Goal: Task Accomplishment & Management: Use online tool/utility

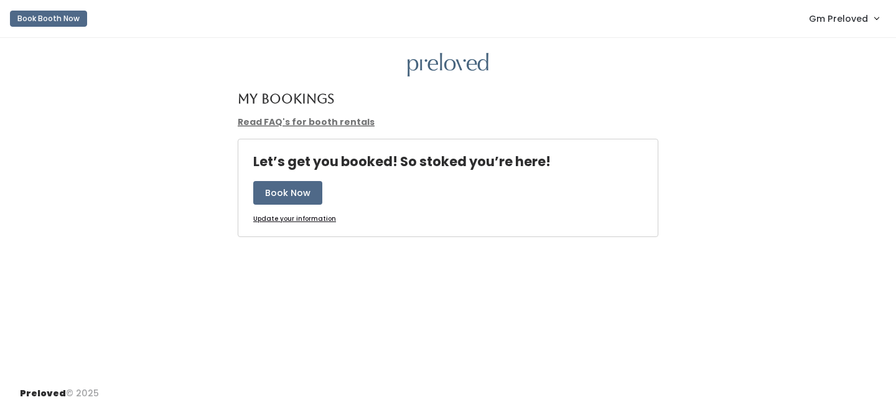
click at [841, 21] on span "Gm Preloved" at bounding box center [838, 19] width 59 height 14
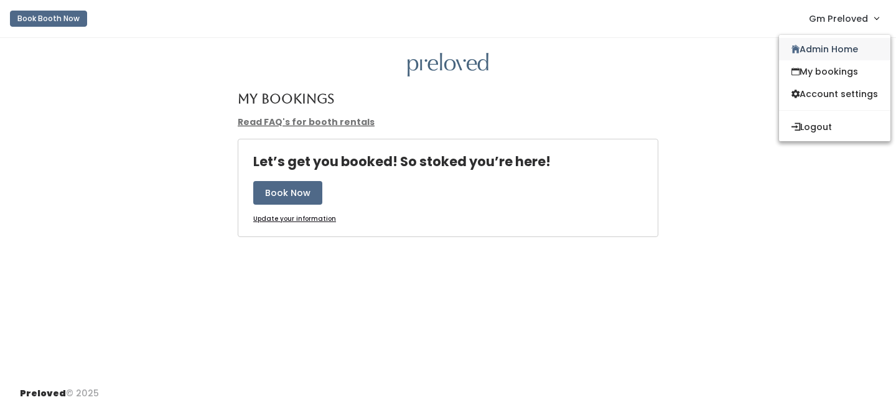
click at [818, 52] on link "Admin Home" at bounding box center [834, 49] width 111 height 22
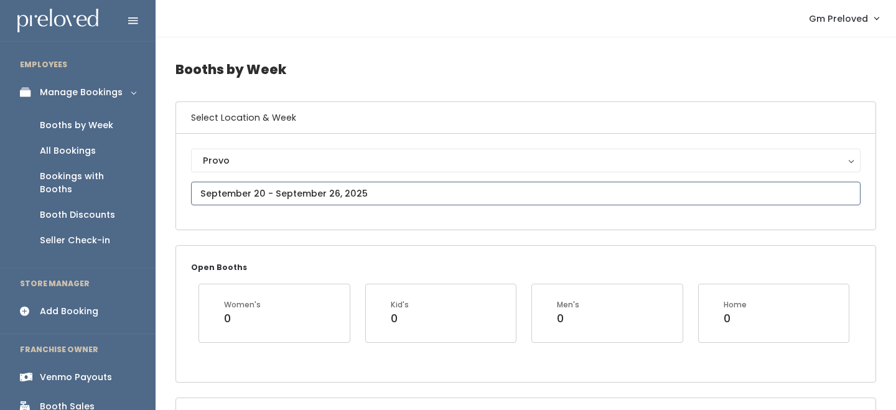
click at [252, 186] on input "text" at bounding box center [526, 194] width 670 height 24
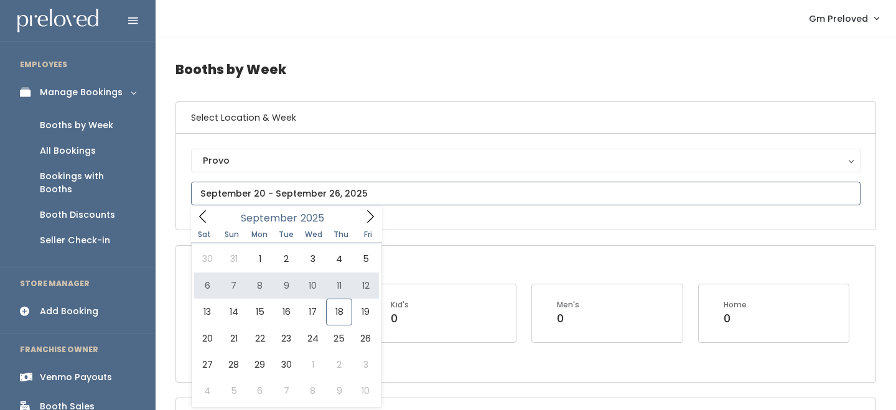
type input "September 6 to September 12"
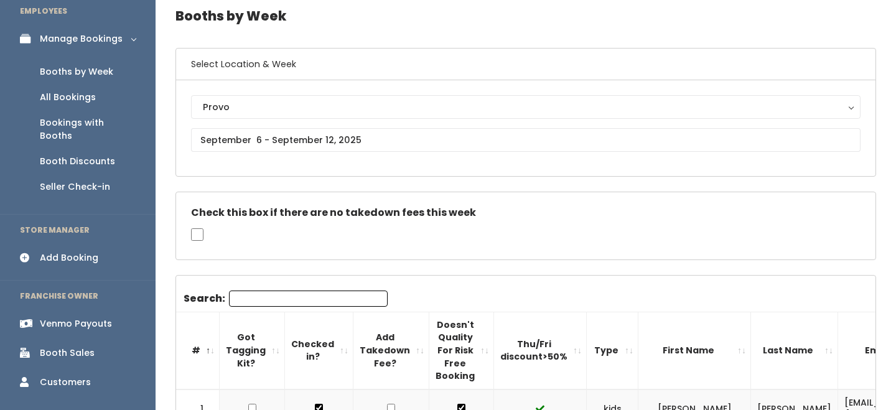
scroll to position [75, 0]
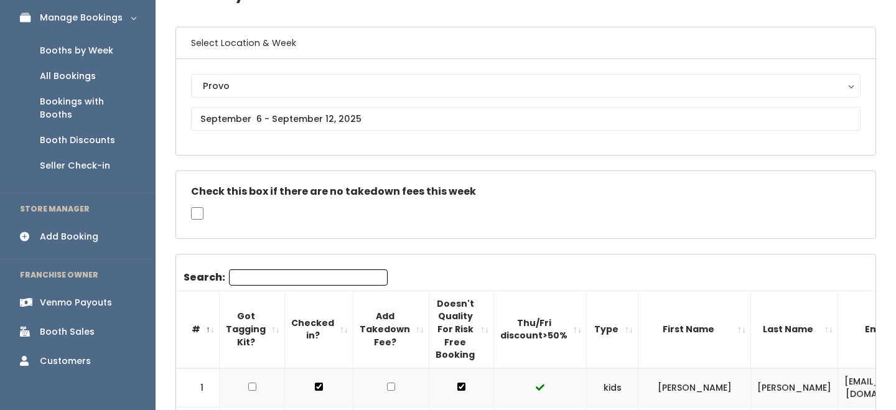
click at [269, 270] on input "Search:" at bounding box center [308, 277] width 159 height 16
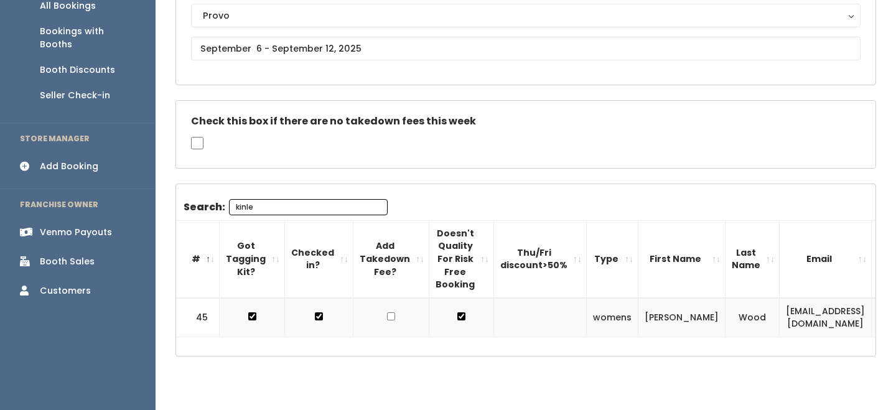
scroll to position [166, 0]
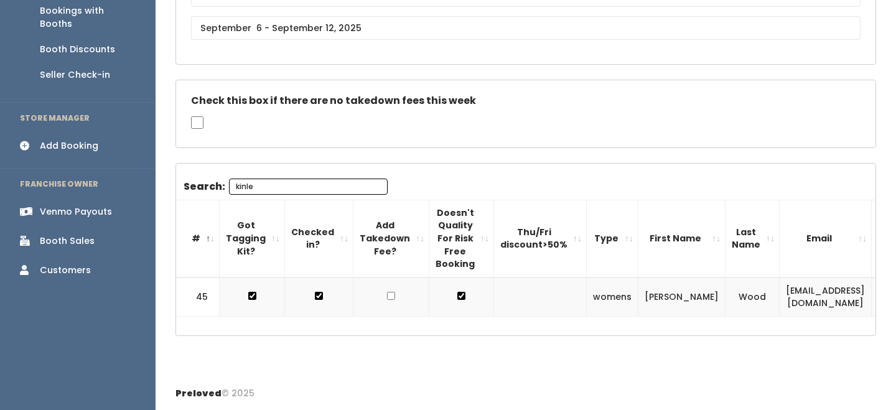
type input "kinle"
click at [787, 299] on td "kinleywood02@gmail.com" at bounding box center [826, 297] width 92 height 39
copy tr "kinleywood02@gmail.com"
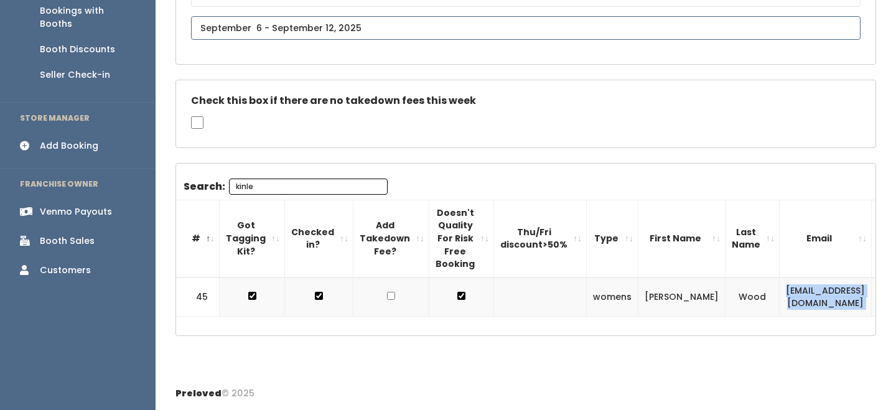
click at [281, 23] on input "text" at bounding box center [526, 28] width 670 height 24
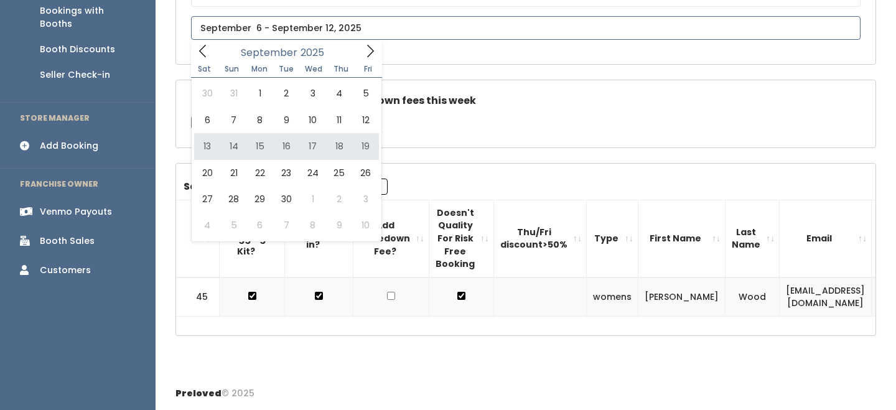
type input "September 13 to September 19"
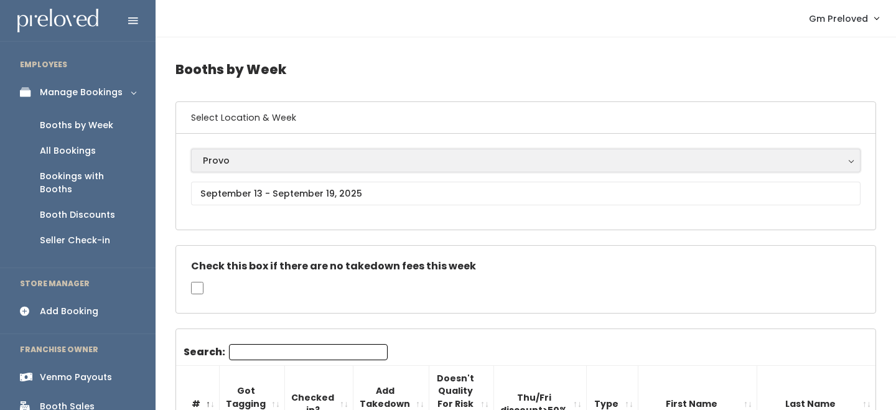
click at [248, 159] on div "Provo" at bounding box center [526, 161] width 646 height 14
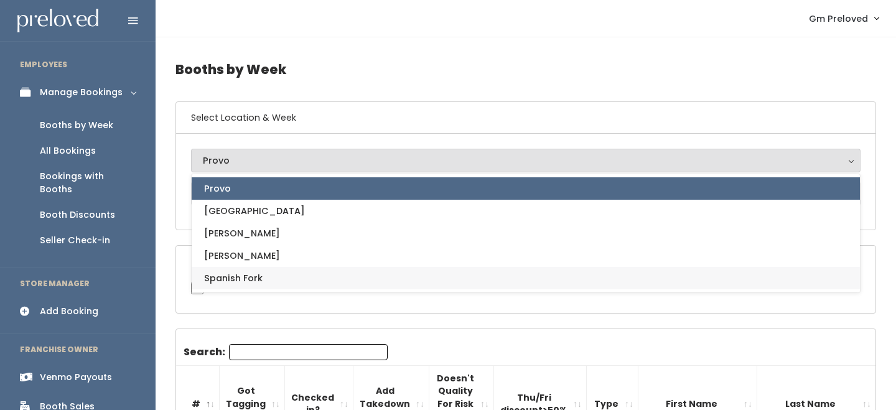
click at [248, 271] on span "Spanish Fork" at bounding box center [233, 278] width 58 height 14
select select "2"
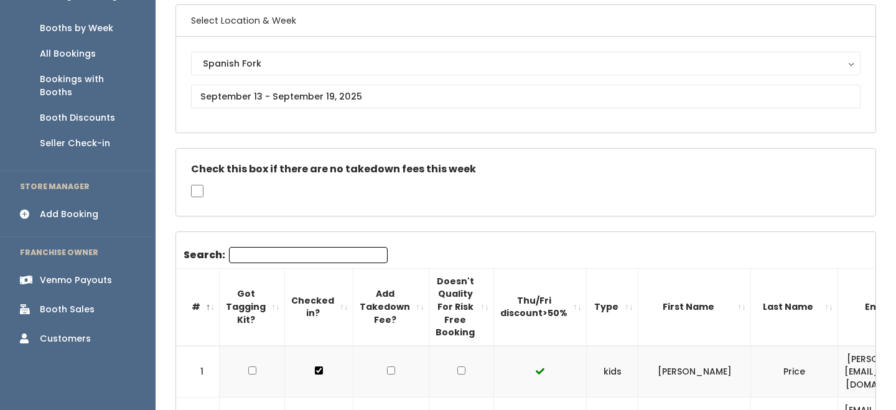
scroll to position [98, 0]
click at [253, 255] on input "Search:" at bounding box center [308, 254] width 159 height 16
type input "3"
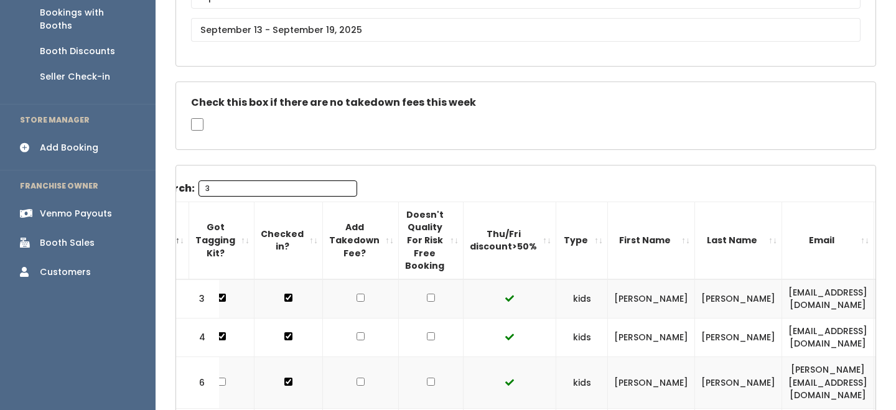
scroll to position [0, 32]
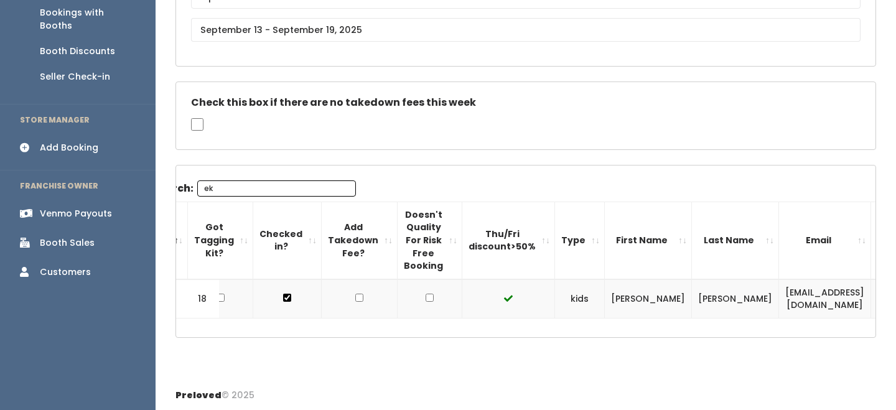
type input "e"
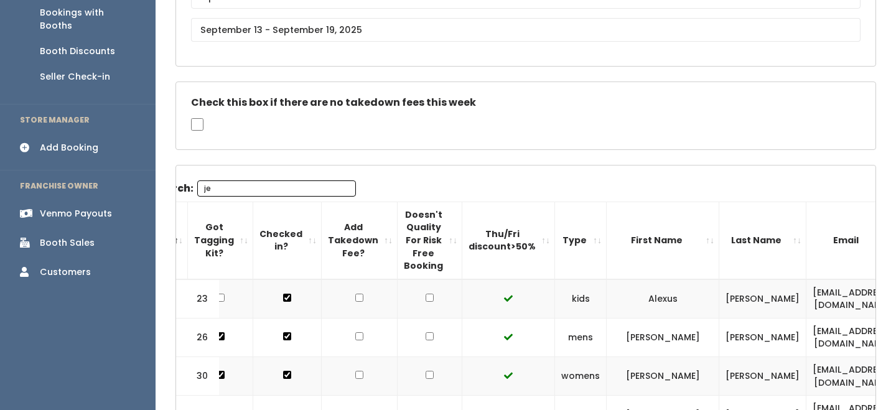
type input "j"
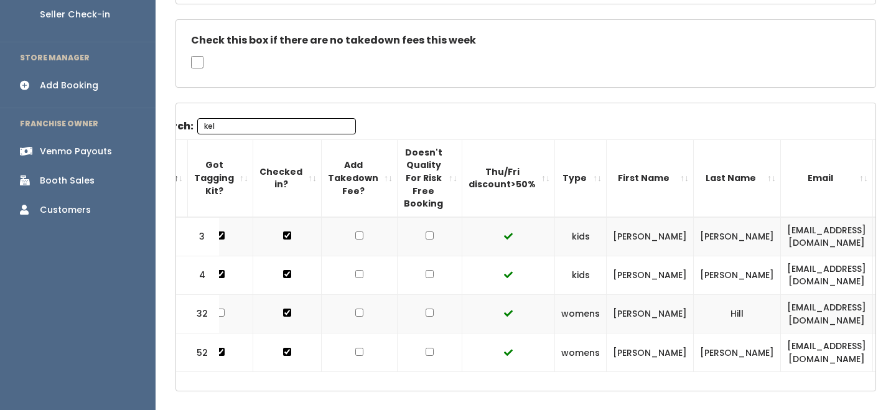
scroll to position [228, 0]
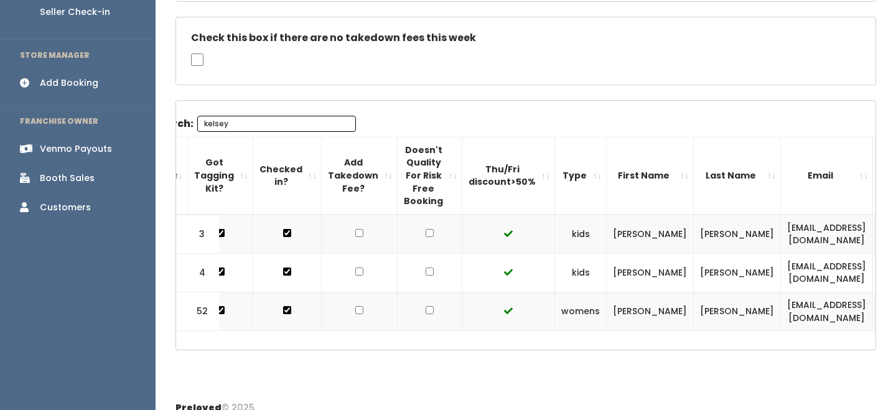
type input "kelsey"
click at [781, 230] on td "kelseylloyd33.kl@gmail.com" at bounding box center [827, 234] width 92 height 39
copy tr "kelseylloyd33.kl@gmail.com"
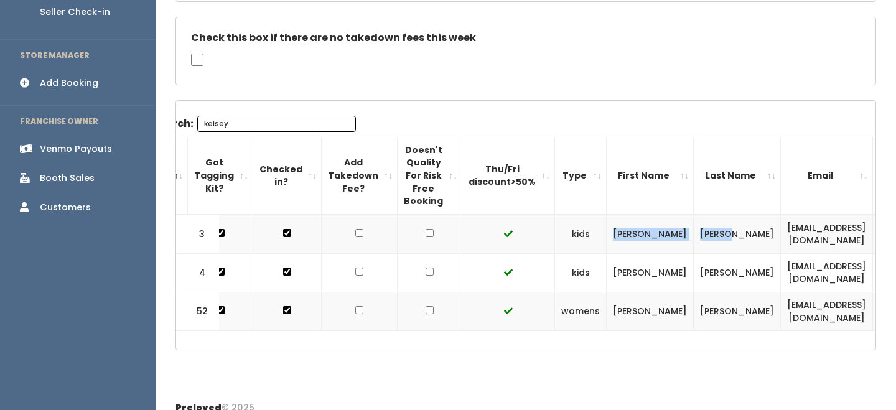
drag, startPoint x: 599, startPoint y: 232, endPoint x: 682, endPoint y: 232, distance: 82.8
click at [682, 232] on tr "3 kids Kelsey Palmer kelseylloyd33.kl@gmail.com (435) 238-0441 kelseypalmer_" at bounding box center [623, 234] width 959 height 39
copy tr "Kelsey Palmer"
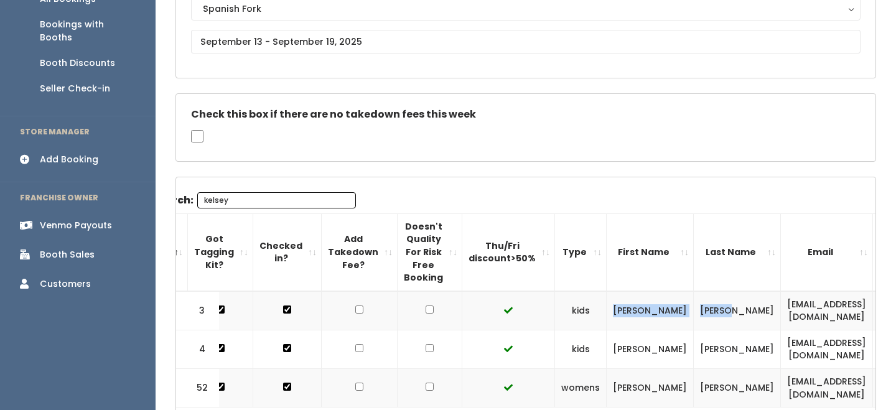
scroll to position [127, 0]
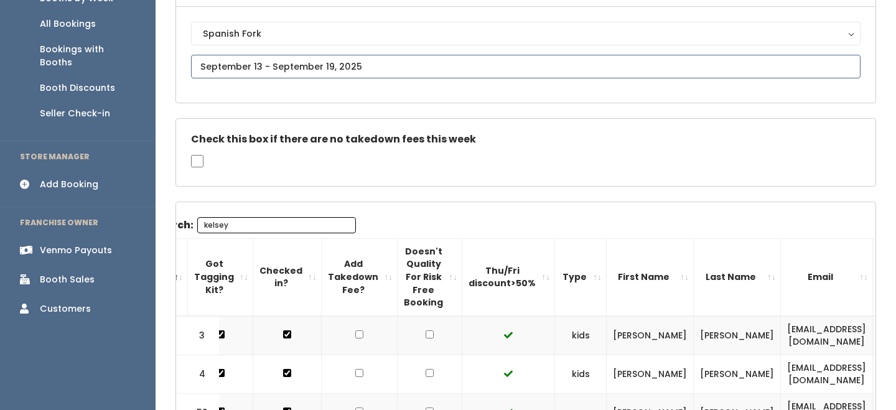
click at [240, 73] on input "text" at bounding box center [526, 67] width 670 height 24
click at [239, 17] on div "Spanish Fork Houston Layton Provo Sandy Spanish Fork" at bounding box center [525, 55] width 699 height 96
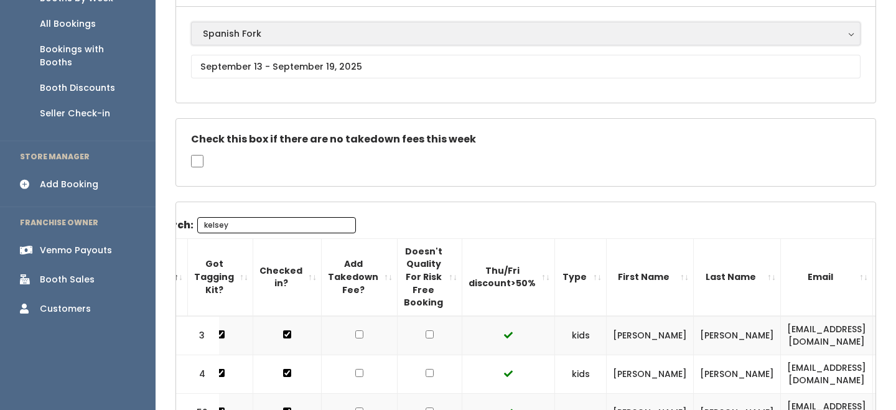
click at [239, 22] on button "Spanish Fork" at bounding box center [526, 34] width 670 height 24
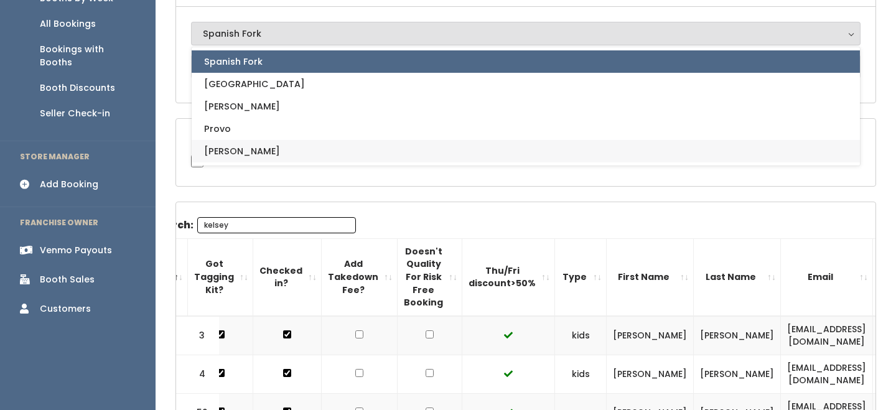
click at [236, 141] on link "[PERSON_NAME]" at bounding box center [526, 151] width 668 height 22
select select "3"
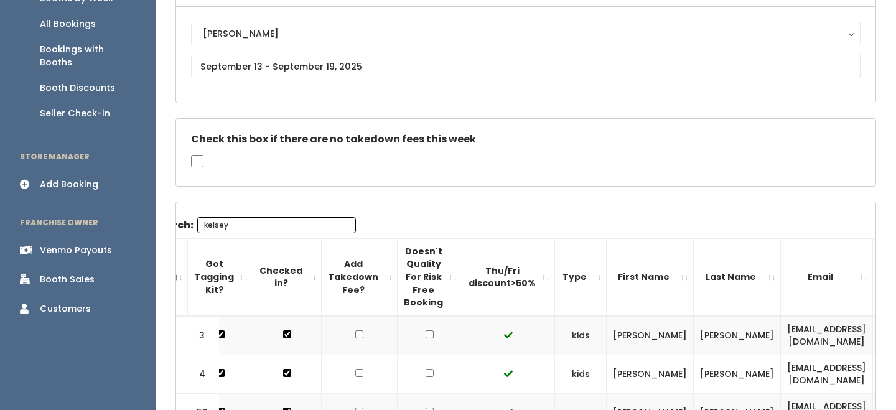
click at [236, 141] on h5 "Check this box if there are no takedown fees this week" at bounding box center [526, 139] width 670 height 11
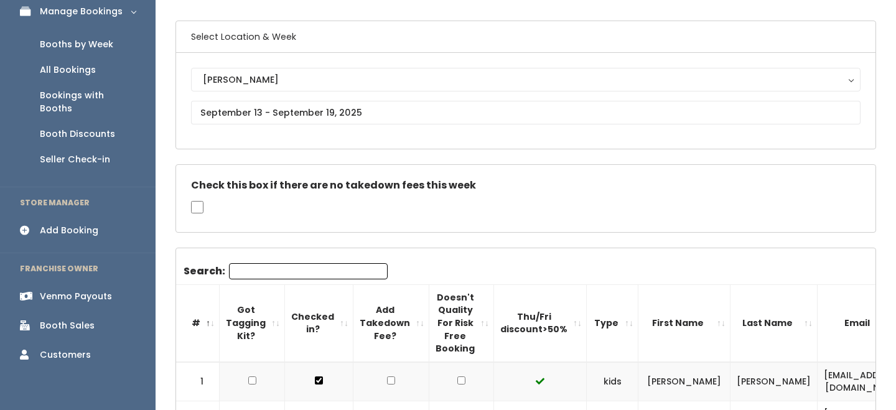
scroll to position [95, 0]
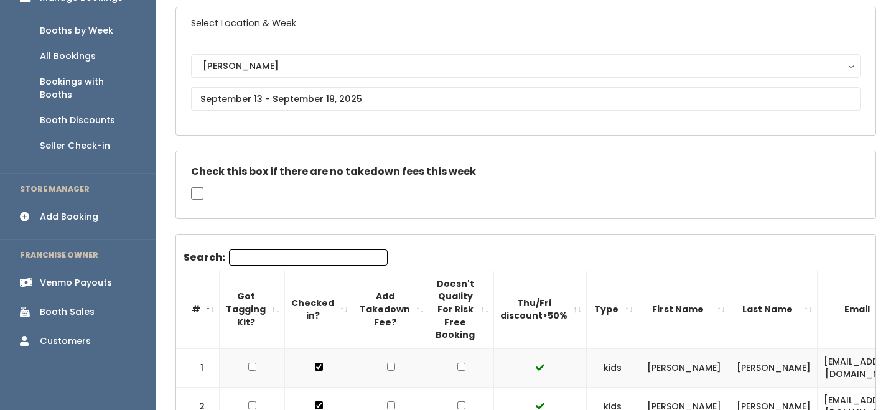
click at [263, 253] on input "Search:" at bounding box center [308, 258] width 159 height 16
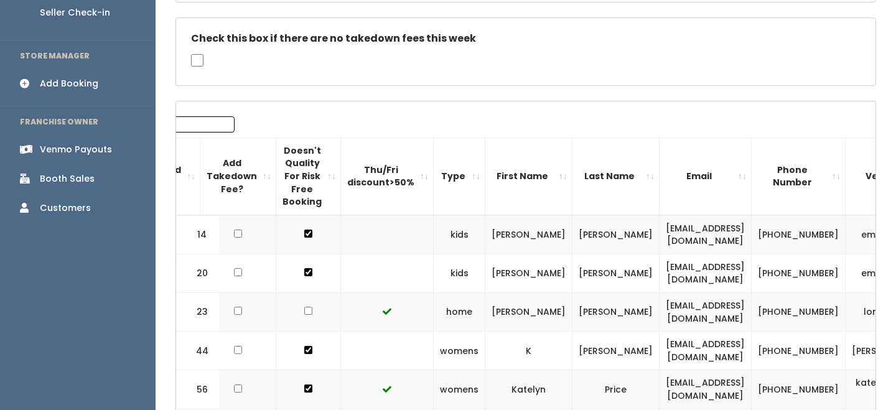
scroll to position [232, 0]
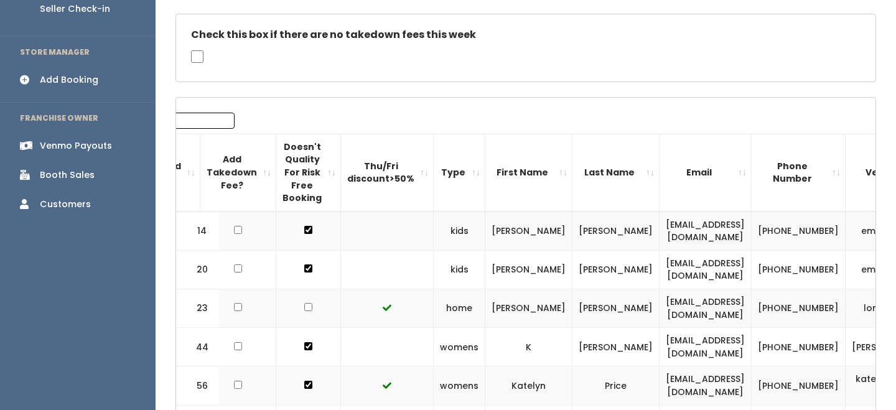
type input "20"
click at [660, 266] on td "emilynjsmith@gmail.com" at bounding box center [706, 269] width 92 height 39
copy tr "emilynjsmith@gmail.com"
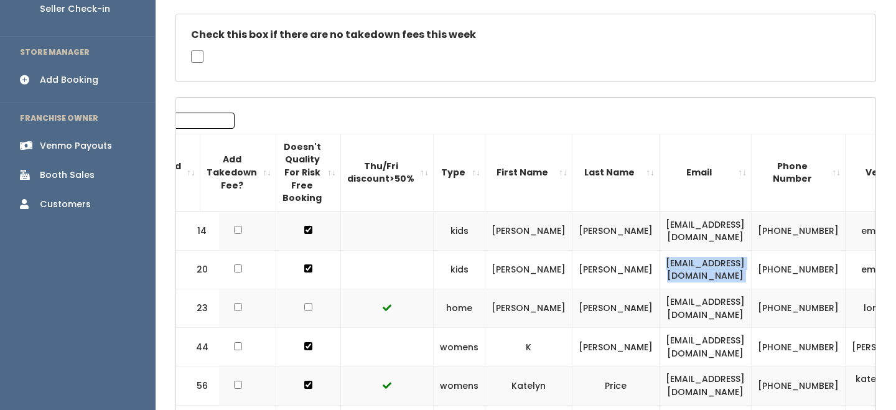
click at [667, 278] on td "emilynjsmith@gmail.com" at bounding box center [706, 269] width 92 height 39
drag, startPoint x: 696, startPoint y: 269, endPoint x: 584, endPoint y: 271, distance: 112.7
click at [660, 271] on td "emilynjsmith@gmail.com" at bounding box center [706, 269] width 92 height 39
copy td "emilynjsmith@gmail.com"
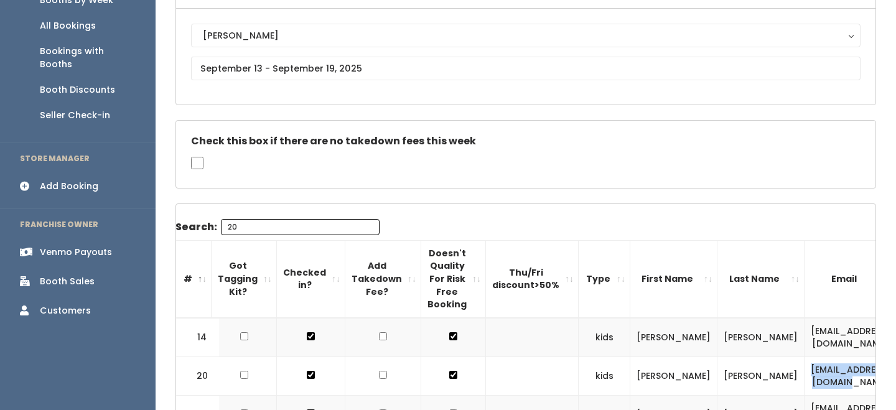
scroll to position [0, 0]
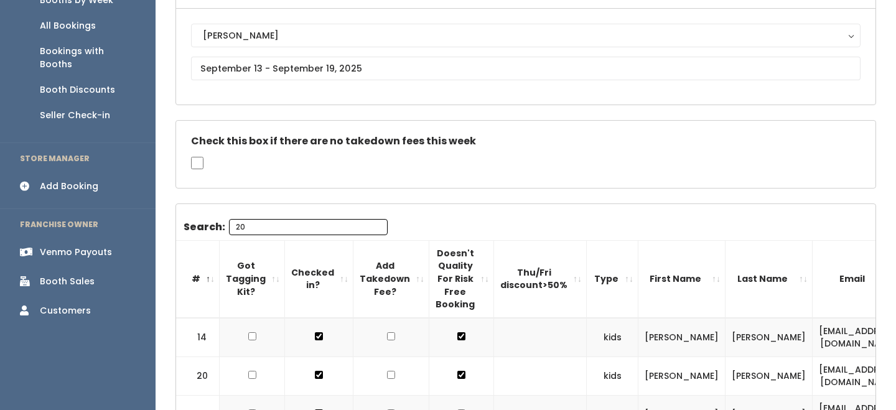
click at [245, 228] on input "20" at bounding box center [308, 227] width 159 height 16
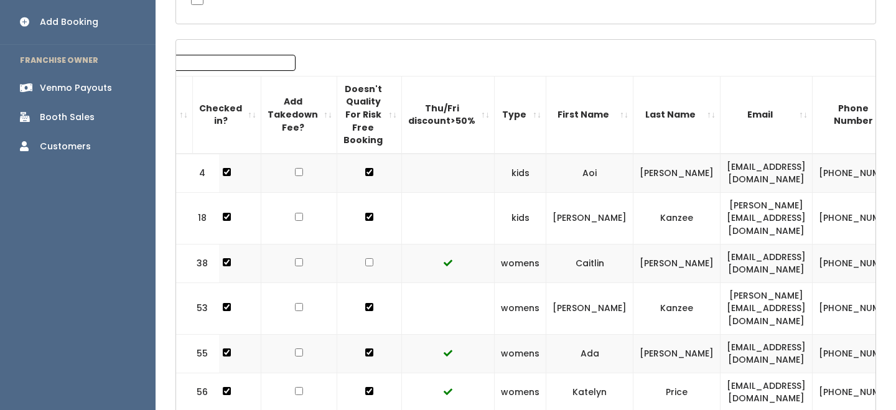
scroll to position [339, 0]
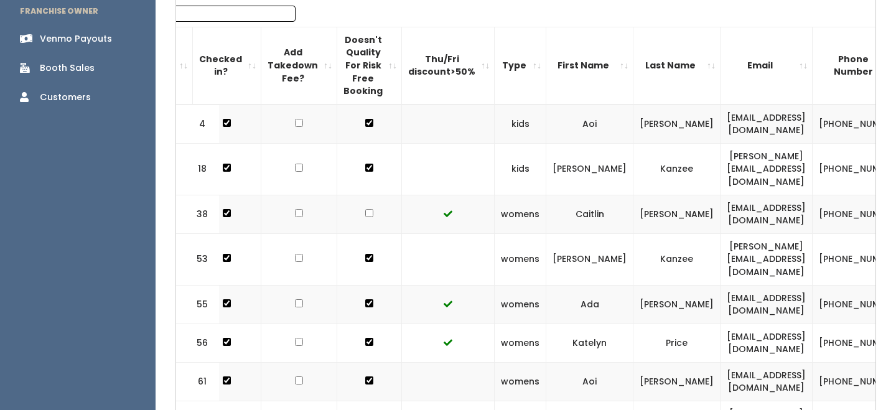
click at [721, 197] on td "c41tsh0p@gmail.com" at bounding box center [767, 214] width 92 height 39
copy tr "c41tsh0p@gmail.com"
click at [721, 200] on td "c41tsh0p@gmail.com" at bounding box center [767, 214] width 92 height 39
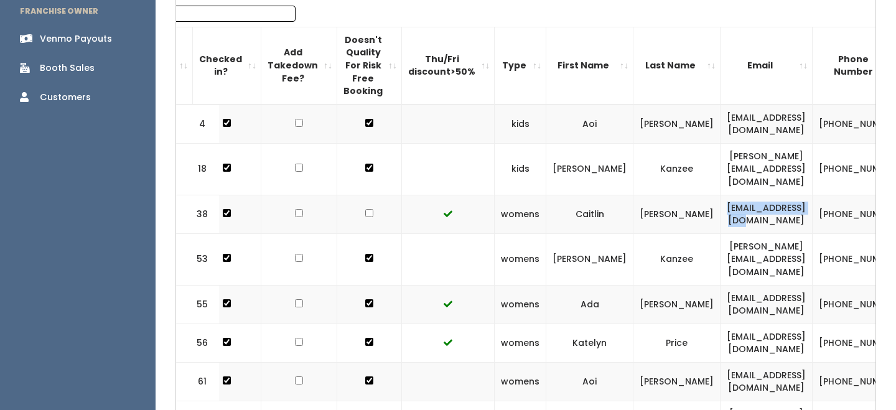
drag, startPoint x: 666, startPoint y: 204, endPoint x: 757, endPoint y: 203, distance: 90.9
click at [757, 203] on td "c41tsh0p@gmail.com" at bounding box center [767, 214] width 92 height 39
copy td "c41tsh0p@gmail.com"
click at [634, 197] on td "Hutchison" at bounding box center [677, 214] width 87 height 39
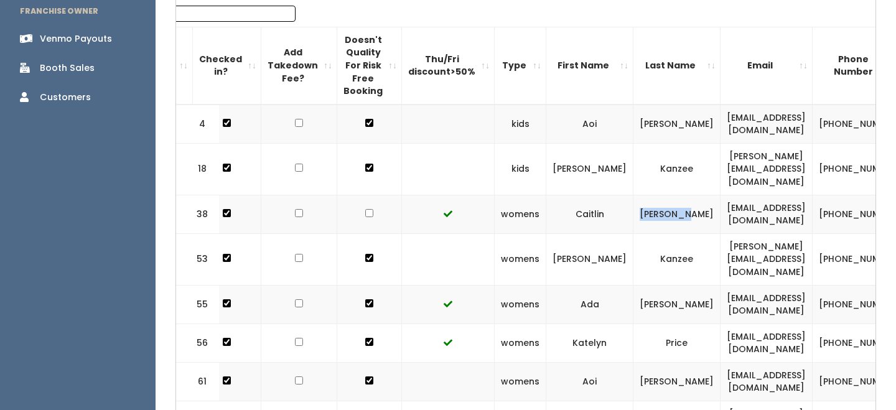
copy td "Hutchison"
click at [190, 15] on input "38" at bounding box center [216, 14] width 159 height 16
type input "3"
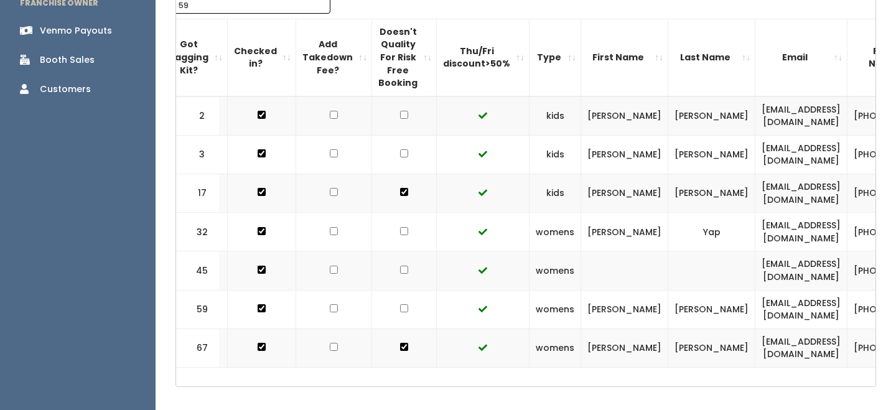
scroll to position [352, 0]
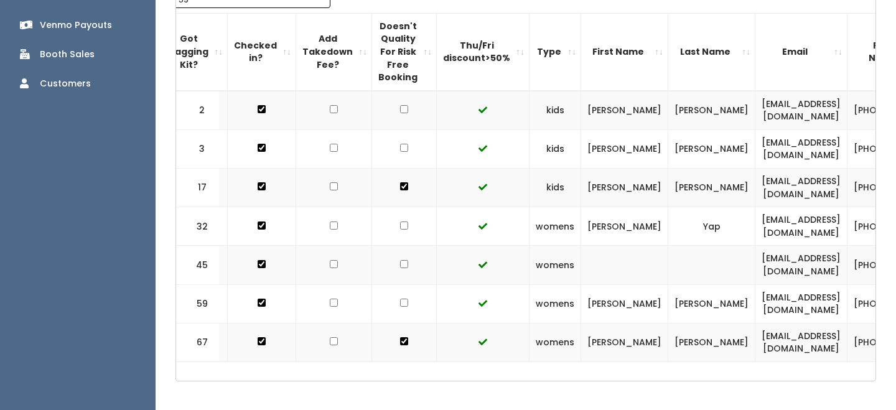
click at [253, 3] on input "59" at bounding box center [251, 0] width 159 height 16
type input "5"
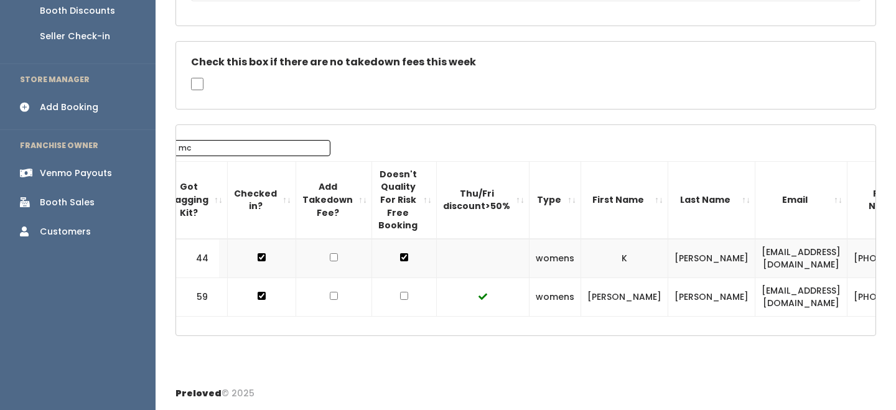
scroll to position [347, 0]
type input "m"
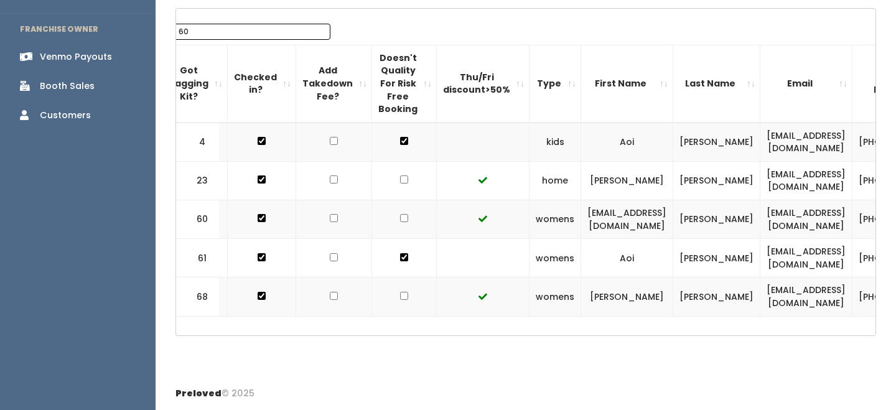
scroll to position [320, 0]
type input "6"
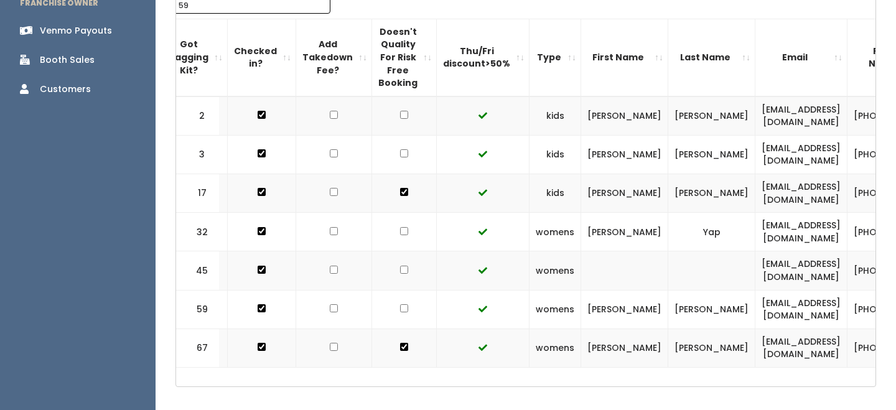
type input "59"
click at [755, 329] on td "kenziebander@gmail.com" at bounding box center [801, 309] width 92 height 39
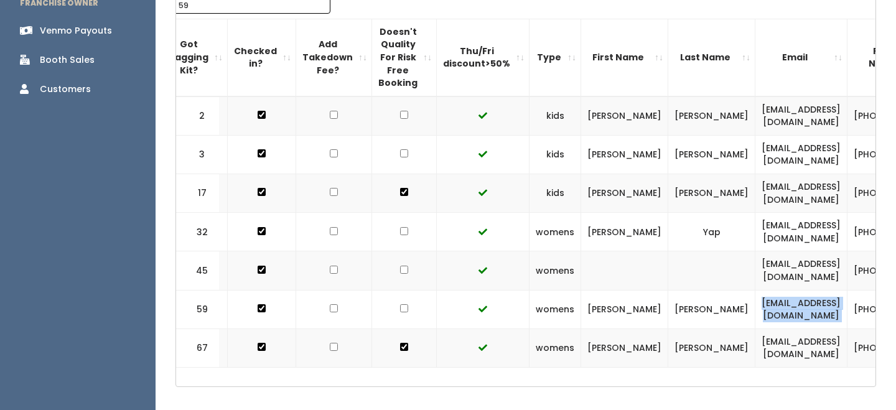
copy tr "kenziebander@gmail.com"
click at [253, 6] on input "59" at bounding box center [251, 6] width 159 height 16
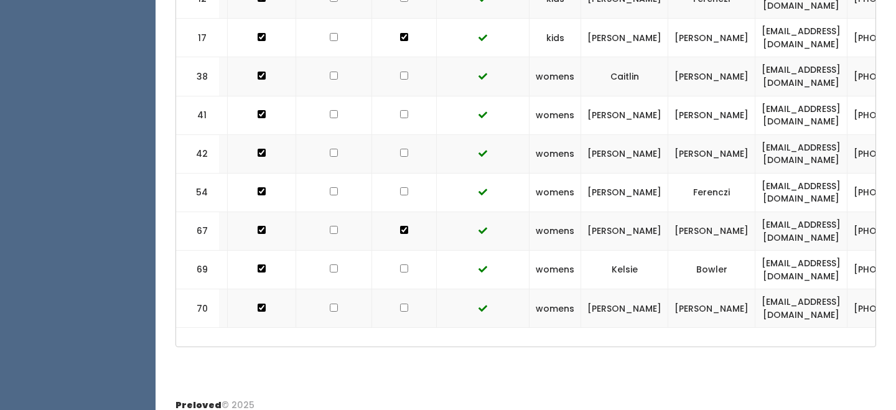
scroll to position [541, 0]
click at [755, 289] on td "kelsiebowler@gmail.com" at bounding box center [801, 269] width 92 height 39
copy tr "kelsiebowler@gmail.com"
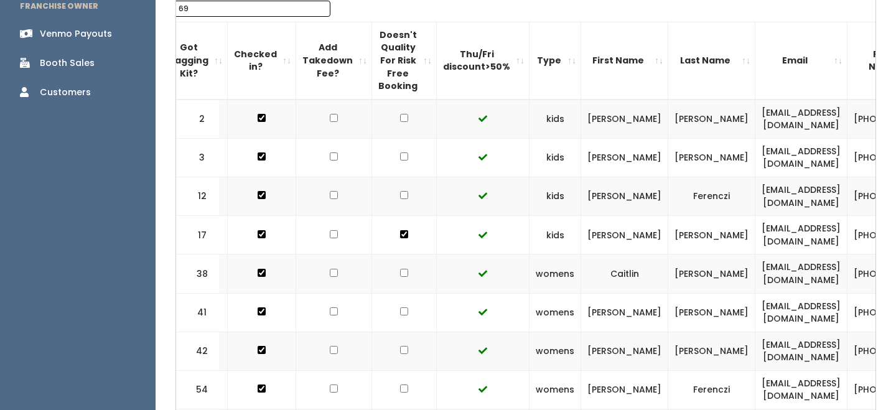
scroll to position [0, 0]
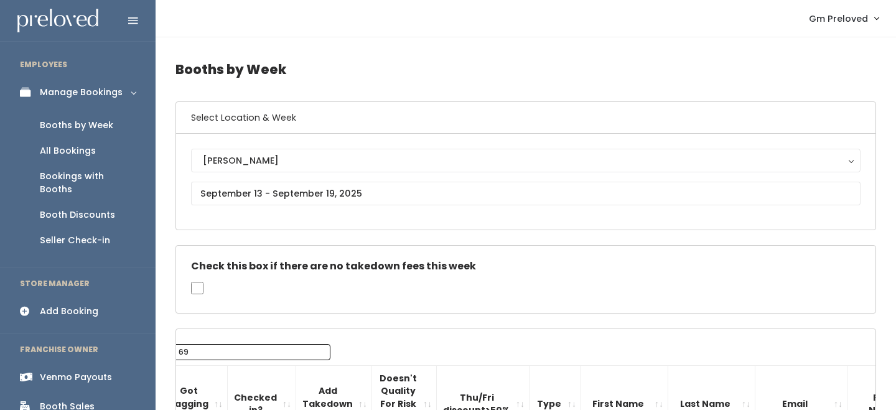
click at [235, 352] on input "69" at bounding box center [251, 352] width 159 height 16
type input "6"
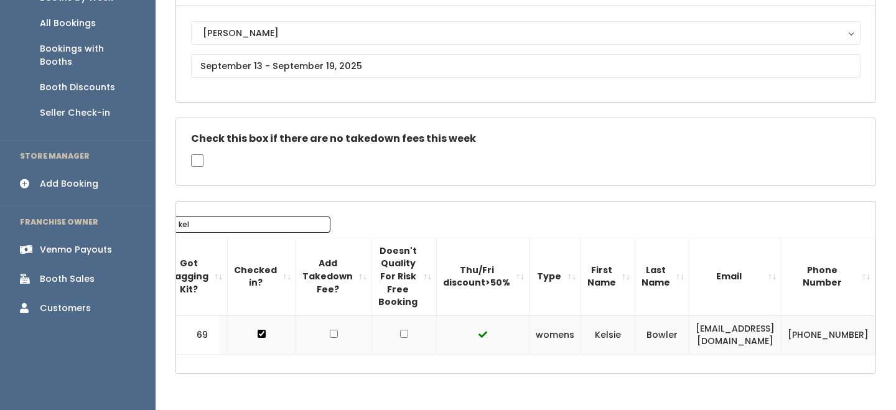
scroll to position [134, 0]
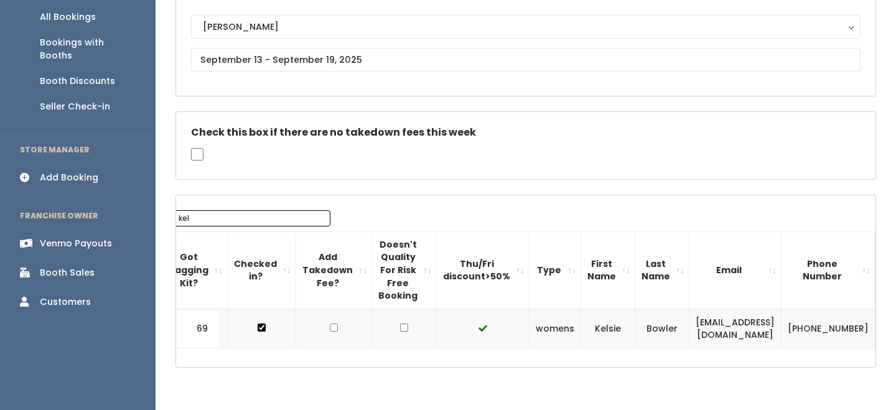
type input "kel"
click at [253, 217] on input "kel" at bounding box center [251, 218] width 159 height 16
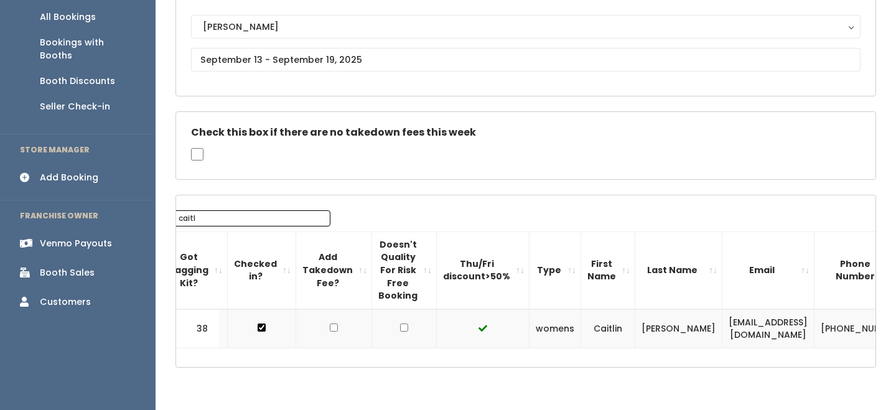
click at [248, 213] on input "caitl" at bounding box center [251, 218] width 159 height 16
click at [248, 215] on input "caitl" at bounding box center [251, 218] width 159 height 16
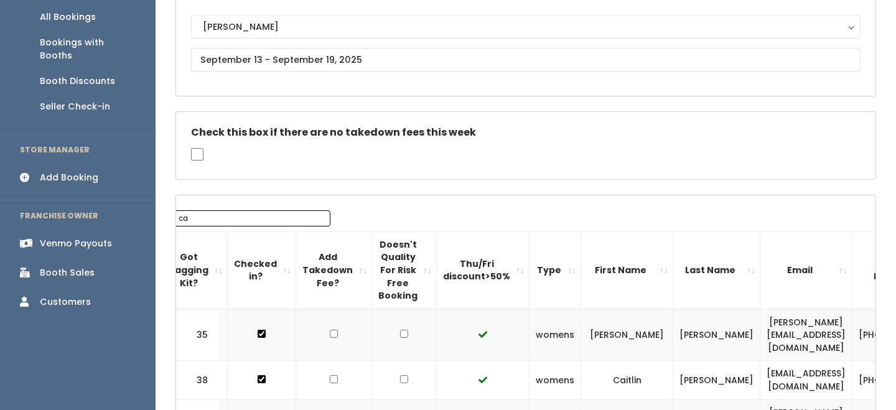
type input "c"
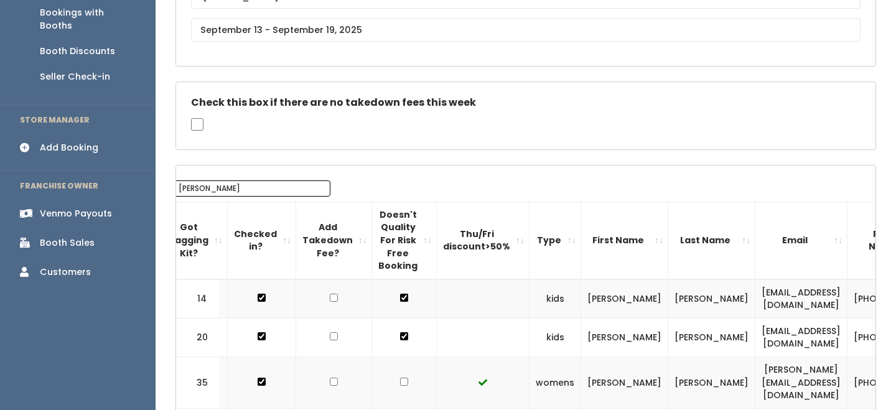
scroll to position [164, 0]
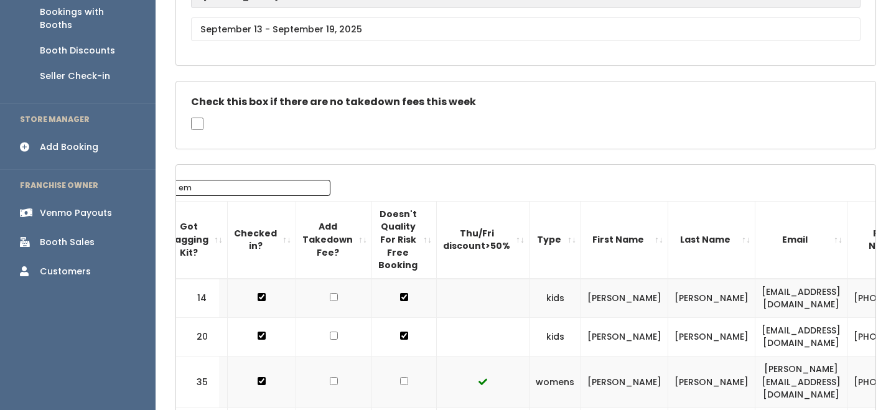
type input "e"
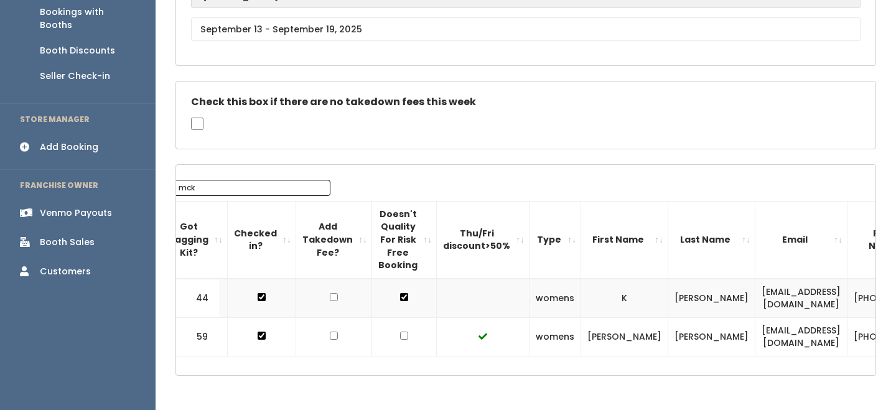
type input "mck"
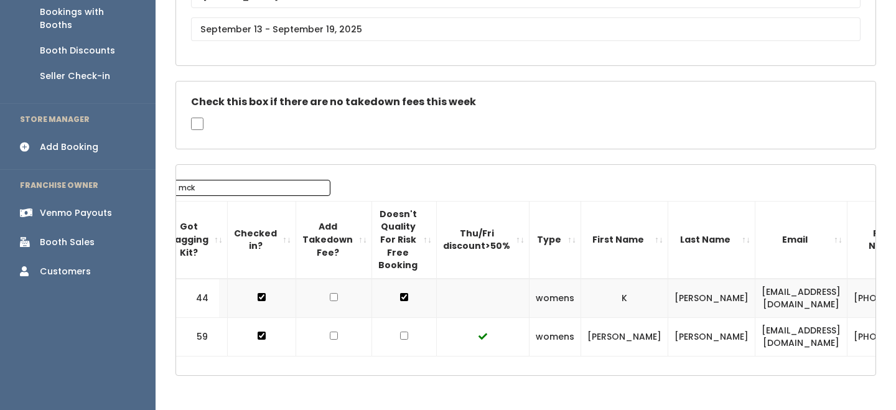
click at [253, 190] on input "mck" at bounding box center [251, 188] width 159 height 16
click at [252, 186] on input "mck" at bounding box center [251, 188] width 159 height 16
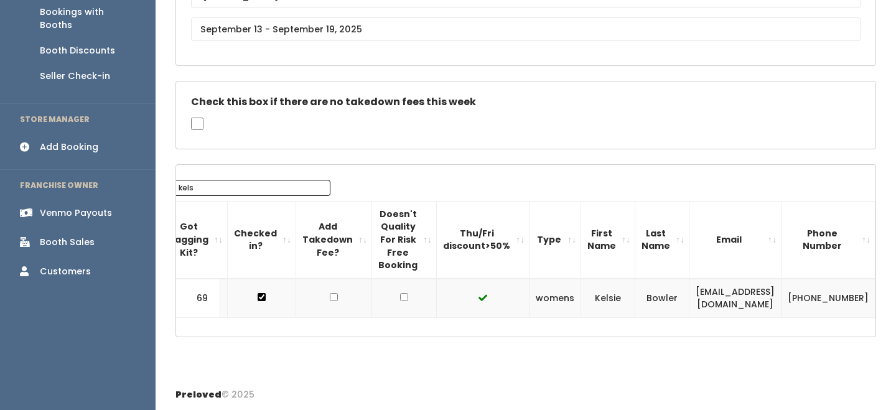
scroll to position [116, 0]
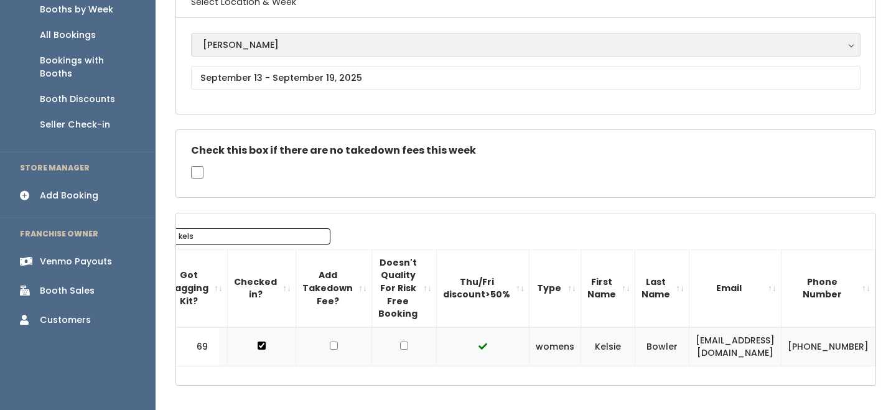
type input "kels"
click at [276, 39] on div "[PERSON_NAME]" at bounding box center [526, 45] width 646 height 14
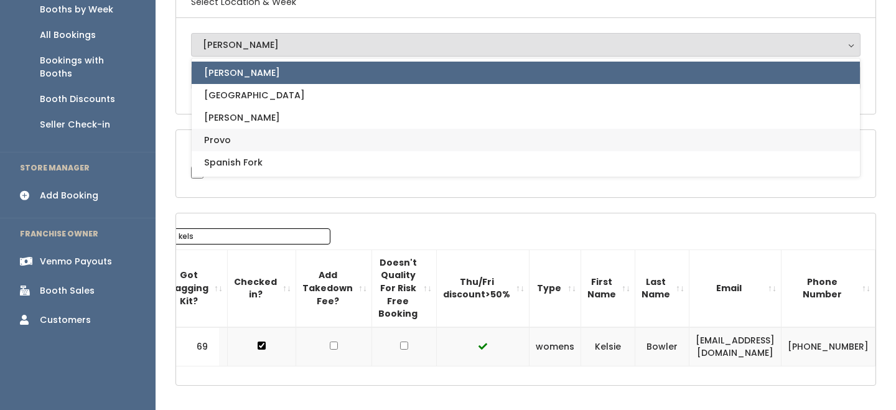
drag, startPoint x: 254, startPoint y: 137, endPoint x: 254, endPoint y: 158, distance: 21.2
click at [255, 159] on ul "Sandy Houston Layton Provo Spanish Fork" at bounding box center [526, 118] width 668 height 112
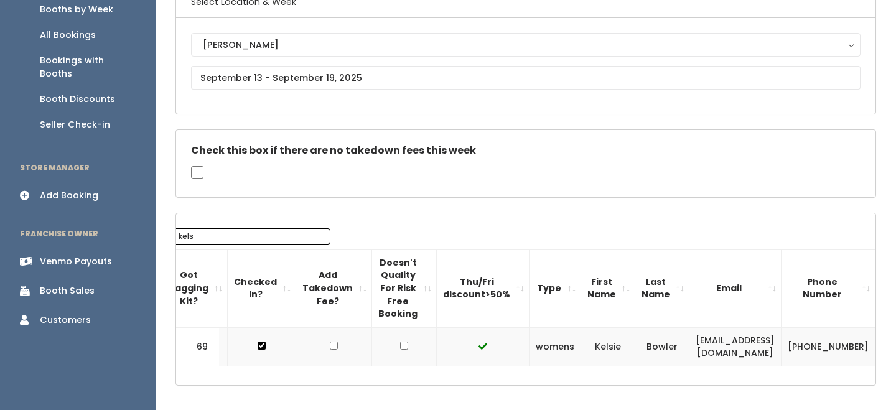
click at [254, 158] on div "Check this box if there are no takedown fees this week" at bounding box center [525, 163] width 699 height 67
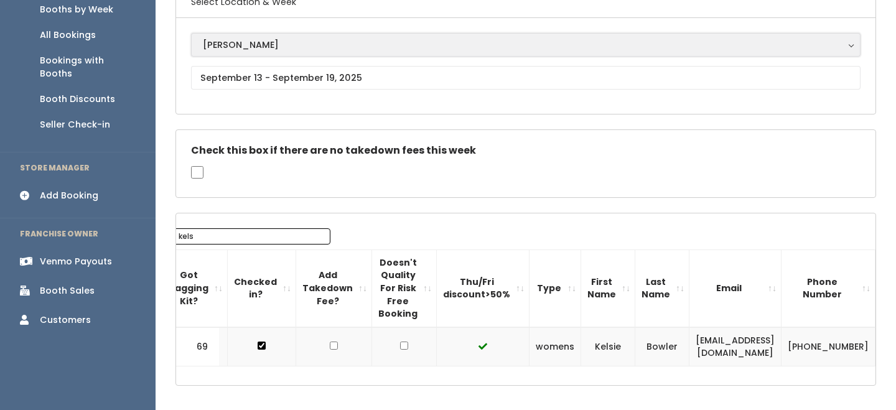
click at [258, 54] on button "[PERSON_NAME]" at bounding box center [526, 45] width 670 height 24
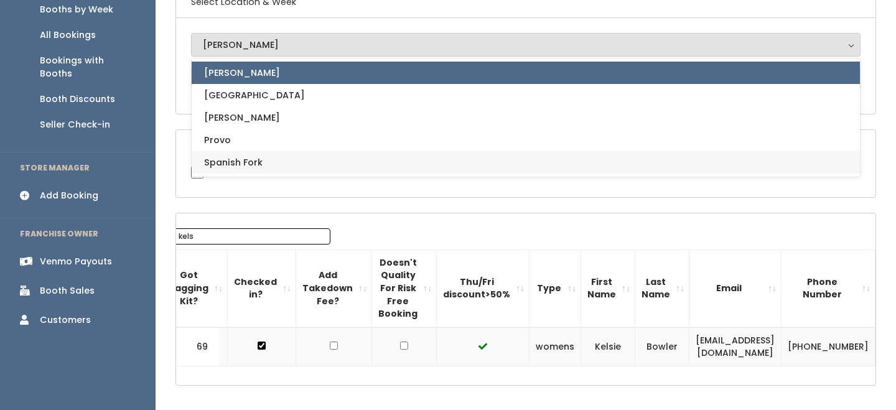
click at [251, 166] on span "Spanish Fork" at bounding box center [233, 163] width 58 height 14
select select "2"
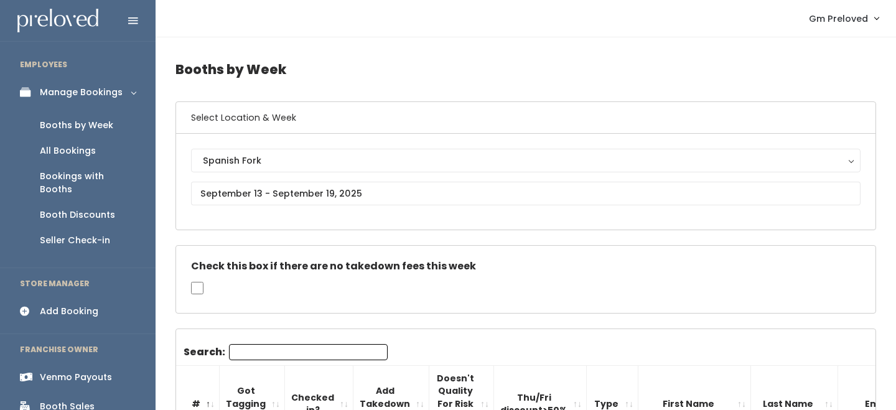
click at [278, 353] on input "Search:" at bounding box center [308, 352] width 159 height 16
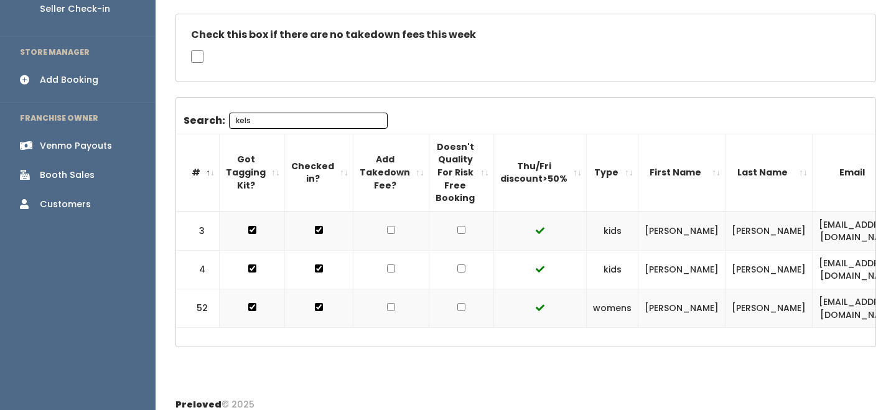
scroll to position [238, 0]
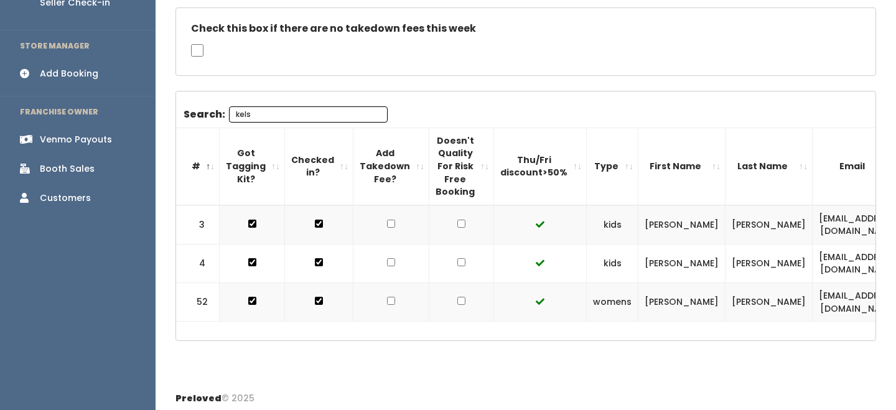
type input "kels"
click at [311, 112] on input "kels" at bounding box center [308, 114] width 159 height 16
click at [308, 113] on input "kels" at bounding box center [308, 114] width 159 height 16
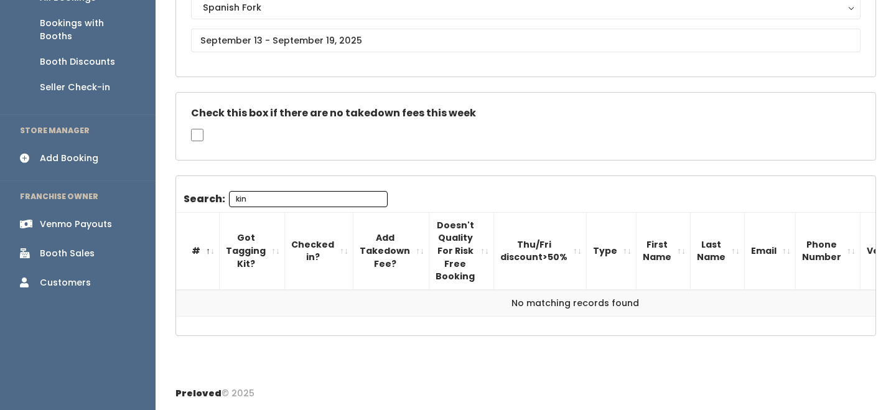
scroll to position [153, 0]
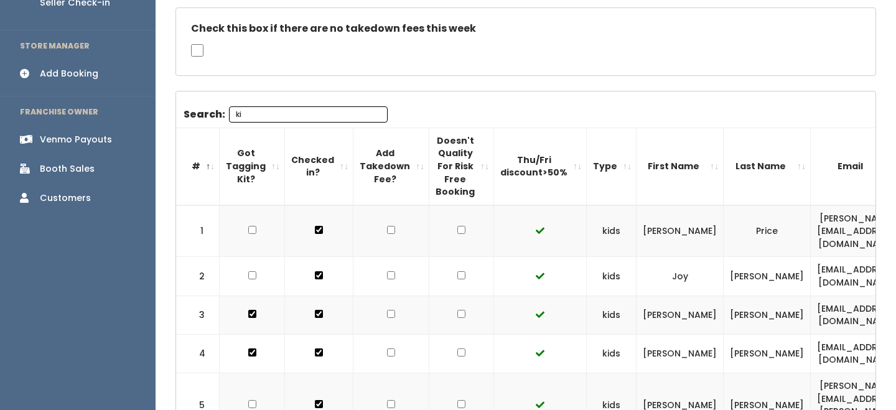
type input "k"
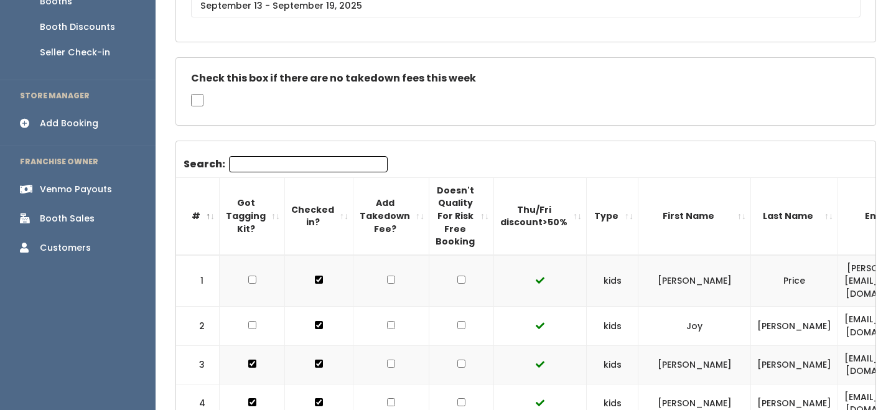
scroll to position [171, 0]
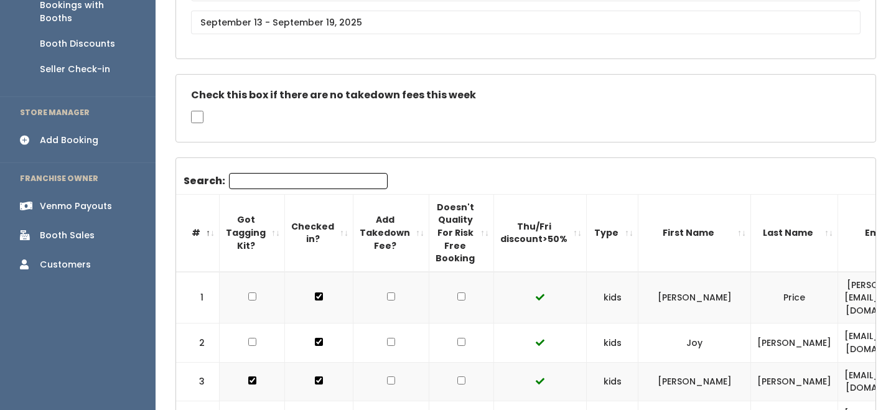
click at [281, 37] on div "Spanish Fork [GEOGRAPHIC_DATA] [GEOGRAPHIC_DATA] [PERSON_NAME] Spanish Fork" at bounding box center [526, 11] width 670 height 66
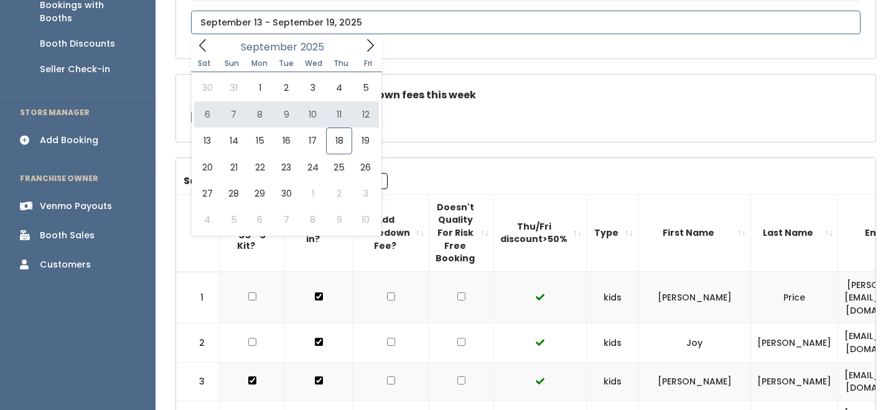
type input "September 6 to September 12"
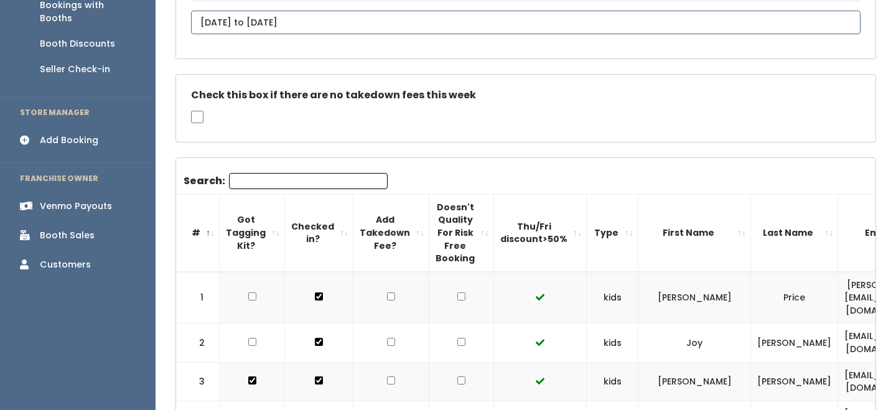
scroll to position [146, 0]
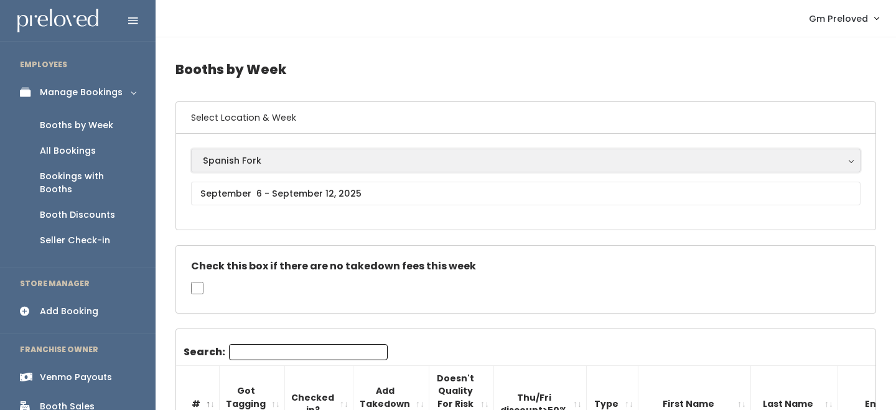
click at [263, 162] on div "Spanish Fork" at bounding box center [526, 161] width 646 height 14
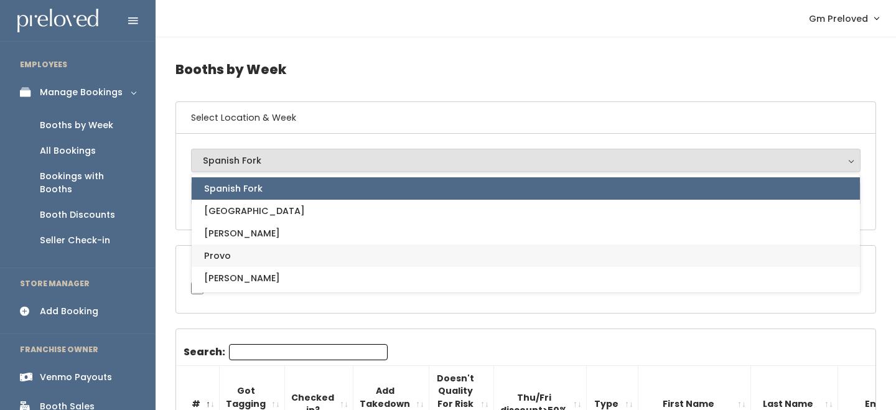
click at [283, 256] on link "Provo" at bounding box center [526, 256] width 668 height 22
select select "1"
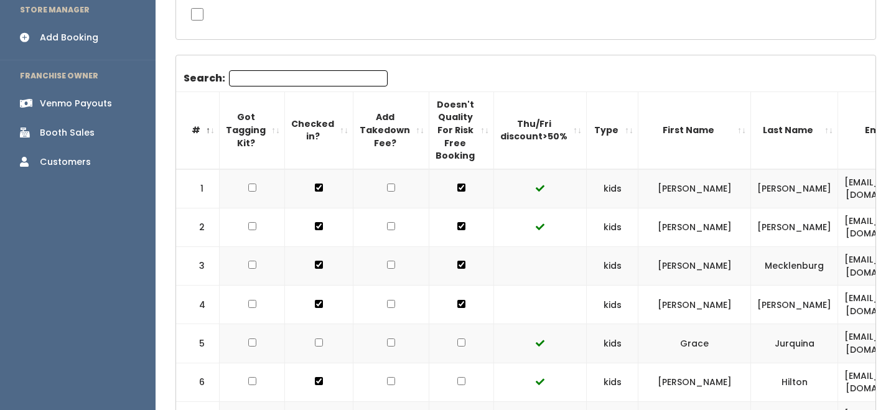
scroll to position [259, 0]
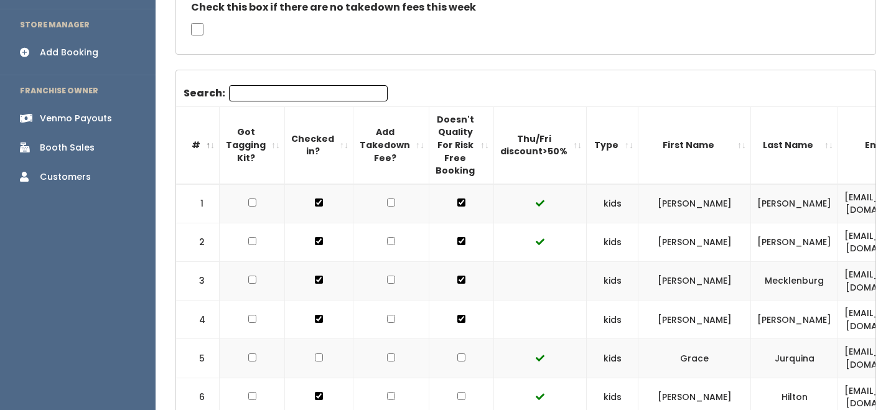
click at [281, 96] on input "Search:" at bounding box center [308, 93] width 159 height 16
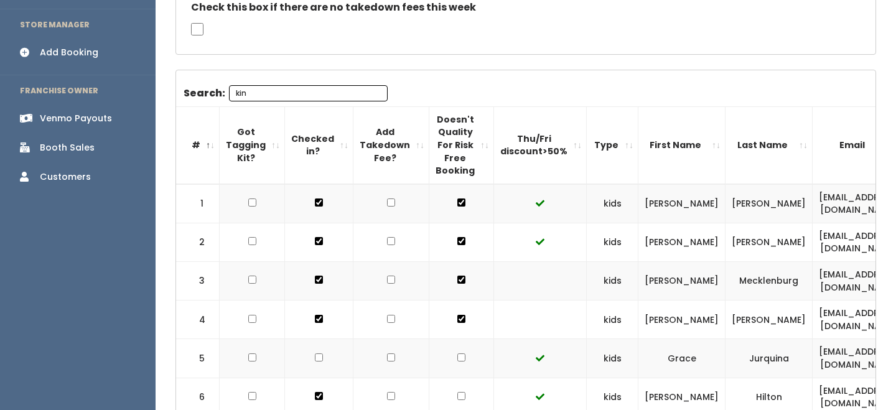
scroll to position [204, 0]
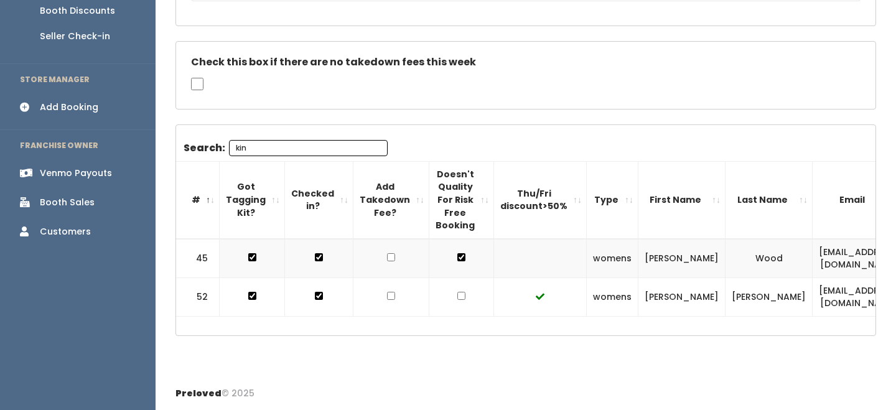
type input "kin"
